Goal: Task Accomplishment & Management: Manage account settings

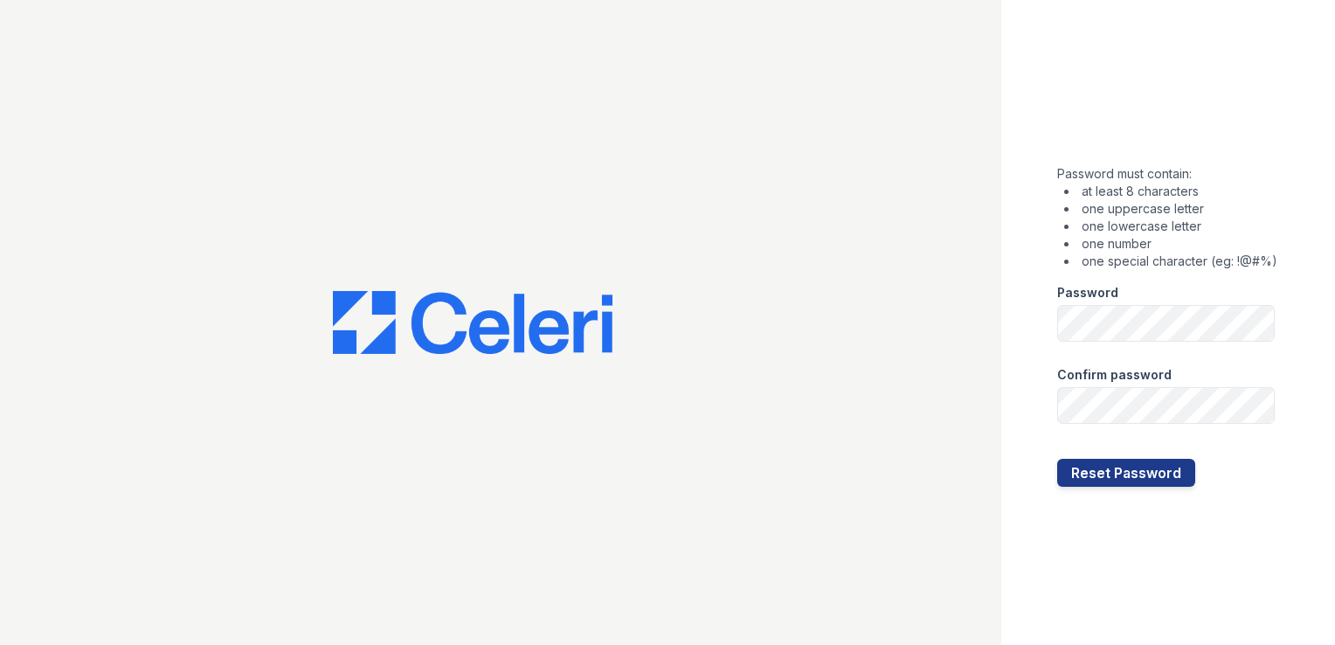
click at [1227, 281] on div "Password" at bounding box center [1167, 287] width 220 height 35
click at [1184, 370] on div "Confirm password" at bounding box center [1167, 369] width 220 height 35
click at [1161, 486] on button "Reset Password" at bounding box center [1126, 473] width 138 height 28
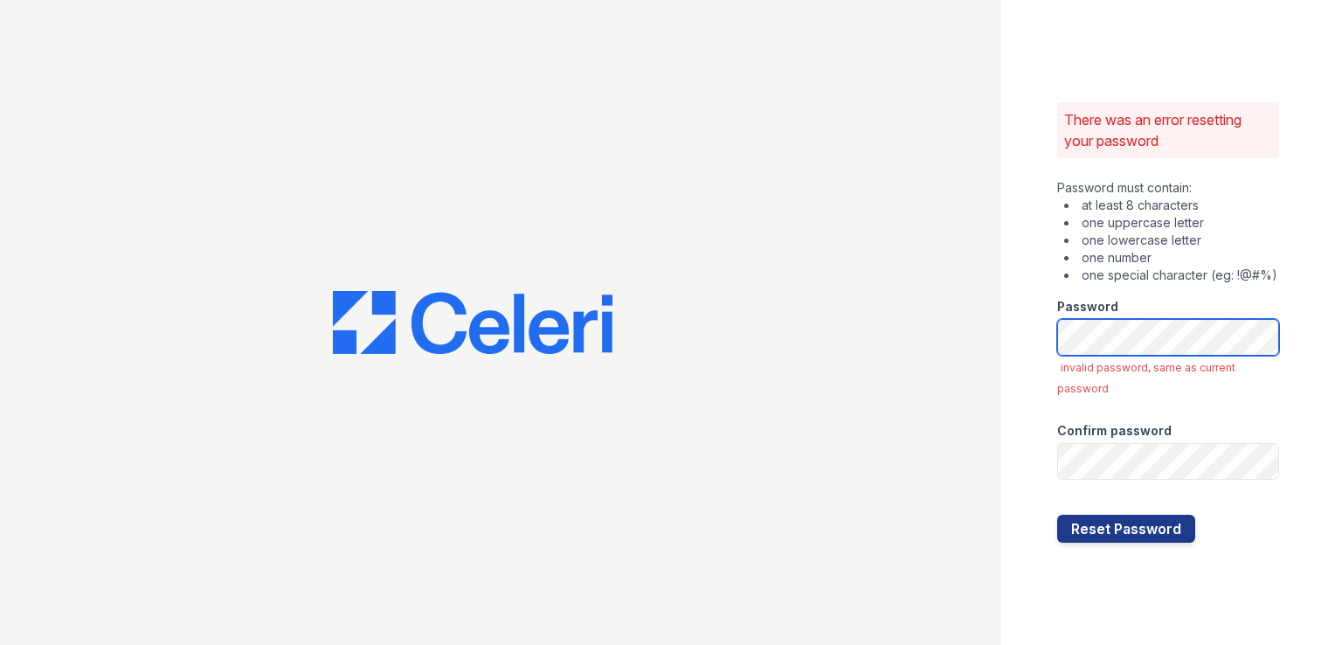
click at [880, 293] on div "There was an error resetting your password Password must contain: at least 8 ch…" at bounding box center [667, 322] width 1335 height 645
click at [890, 296] on div at bounding box center [500, 322] width 1001 height 645
click at [1070, 414] on div "Confirm password" at bounding box center [1168, 425] width 222 height 35
click at [1107, 556] on div "There was an error resetting your password Password must contain: at least 8 ch…" at bounding box center [1168, 322] width 334 height 645
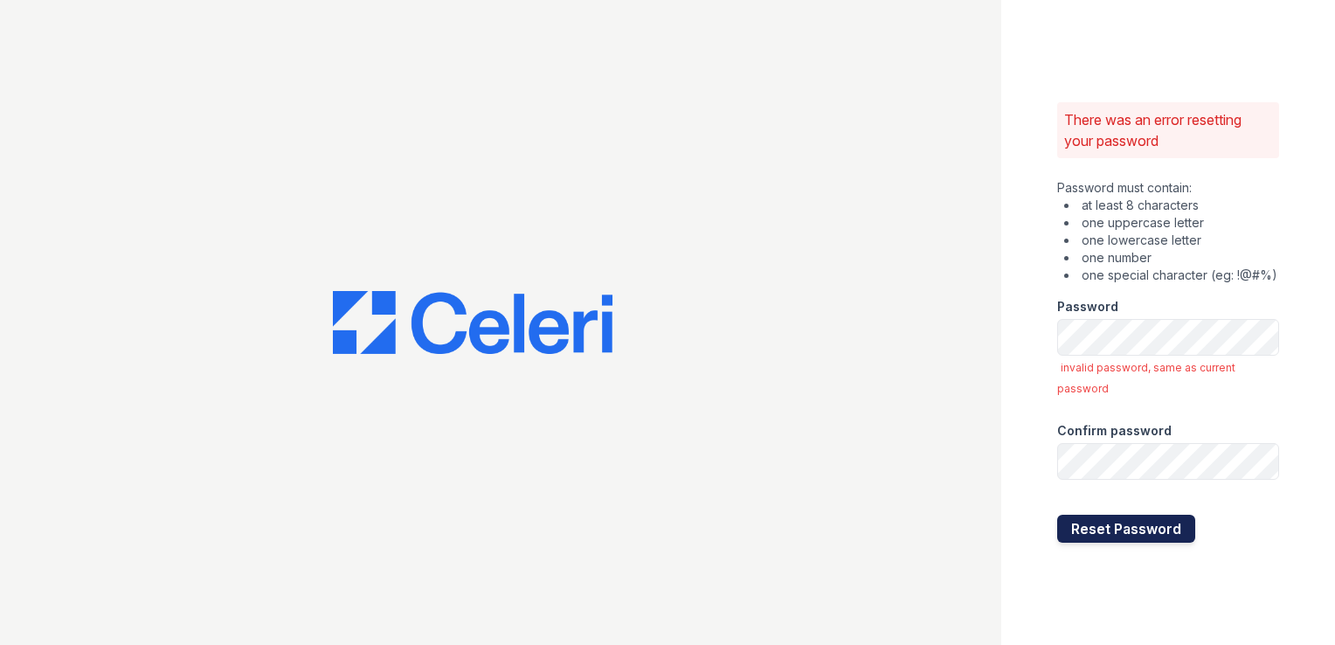
click at [1111, 535] on button "Reset Password" at bounding box center [1126, 529] width 138 height 28
